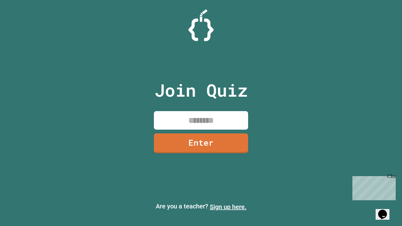
click at [228, 207] on link "Sign up here." at bounding box center [228, 207] width 37 height 8
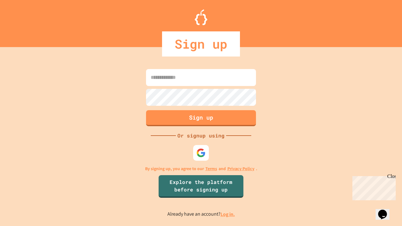
click at [228, 214] on link "Log in." at bounding box center [228, 214] width 14 height 7
